Goal: Task Accomplishment & Management: Complete application form

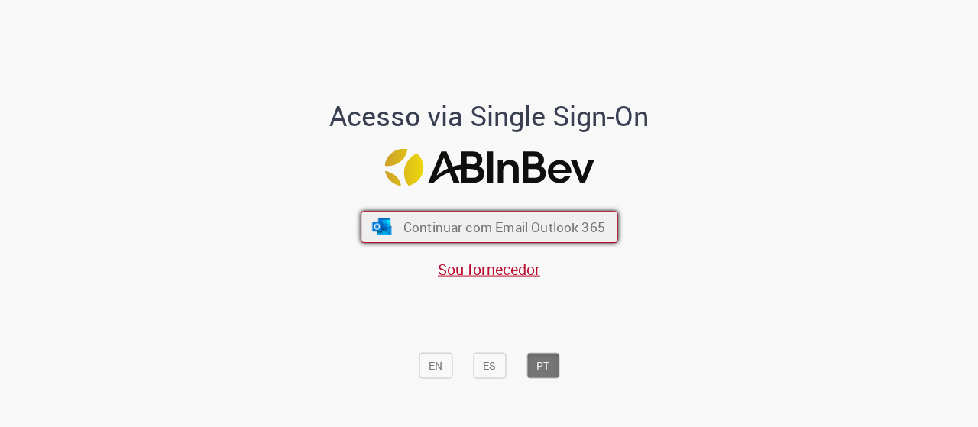
click at [536, 230] on span "Continuar com Email Outlook 365" at bounding box center [504, 227] width 202 height 18
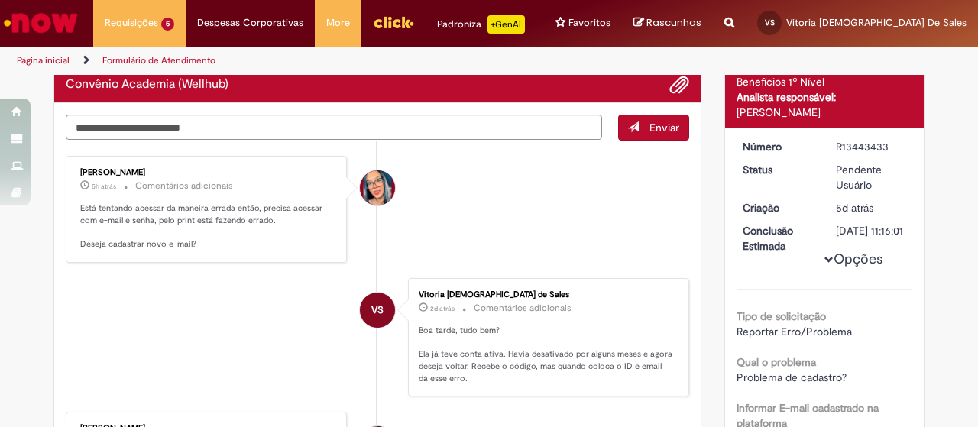
scroll to position [153, 0]
